Goal: Find specific page/section: Find specific page/section

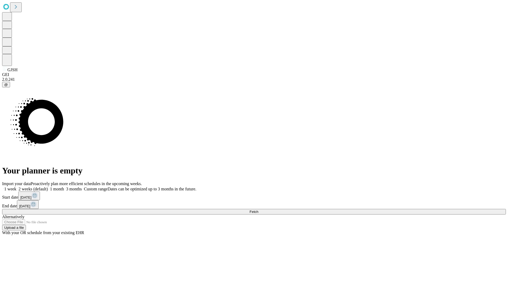
click at [258, 210] on span "Fetch" at bounding box center [253, 212] width 9 height 4
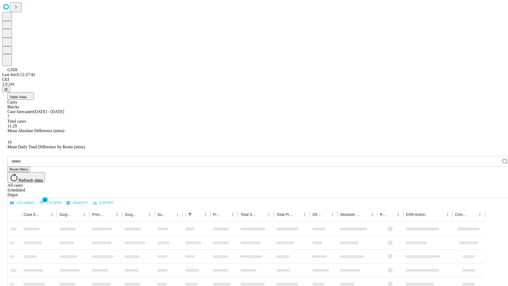
click at [494, 192] on div "Depot" at bounding box center [259, 194] width 504 height 5
